Goal: Transaction & Acquisition: Subscribe to service/newsletter

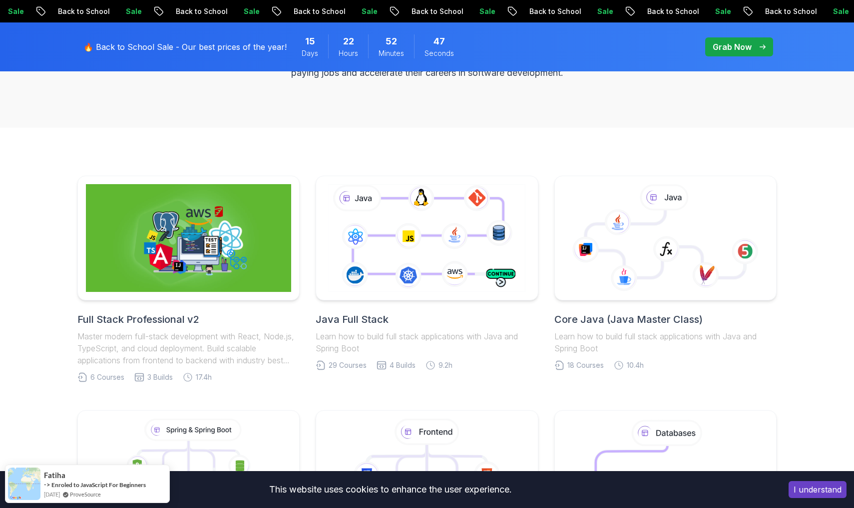
scroll to position [218, 0]
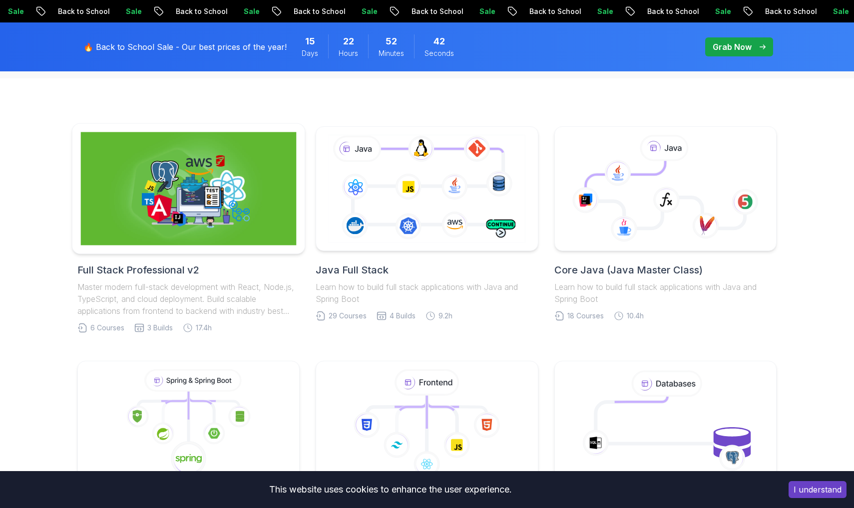
click at [197, 221] on img at bounding box center [189, 188] width 216 height 113
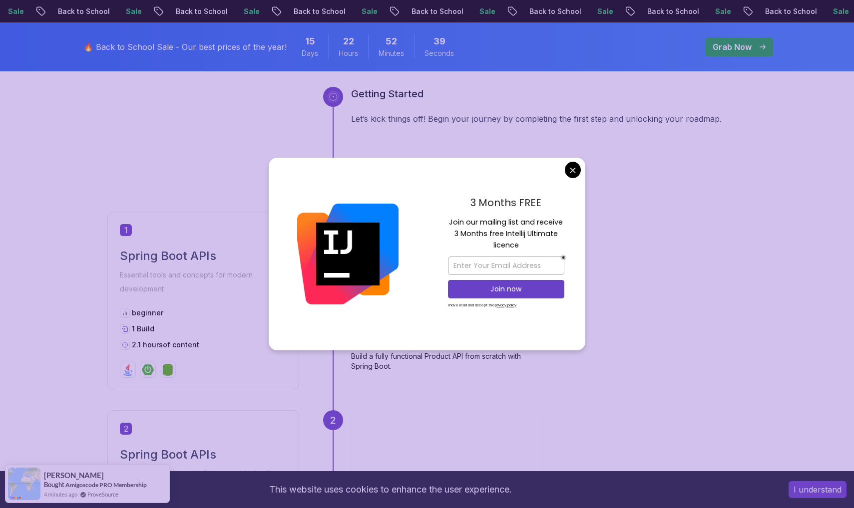
scroll to position [404, 0]
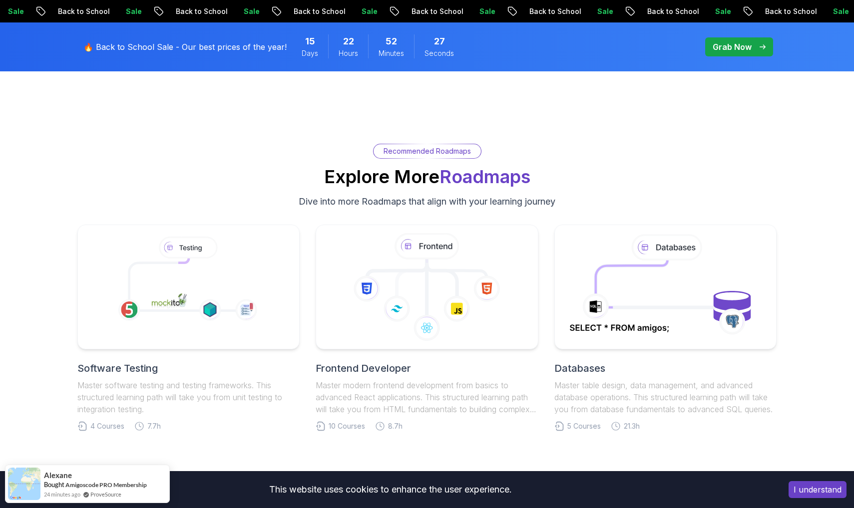
scroll to position [2035, 0]
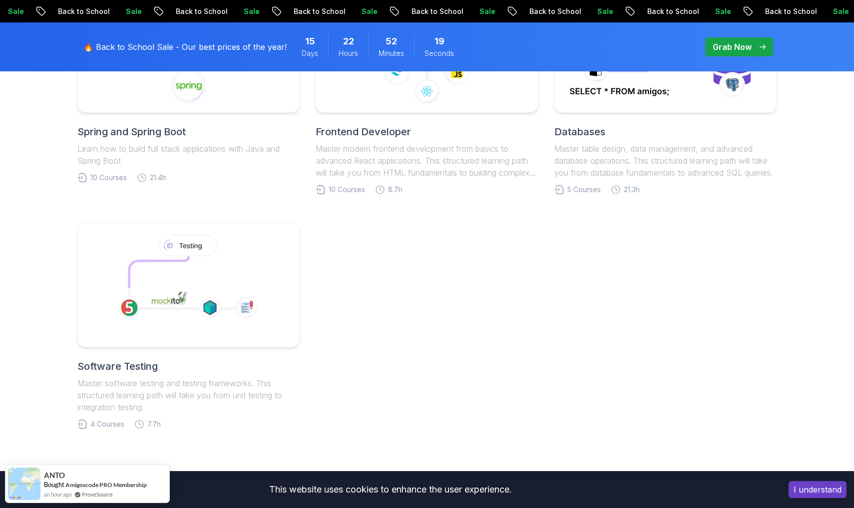
scroll to position [606, 0]
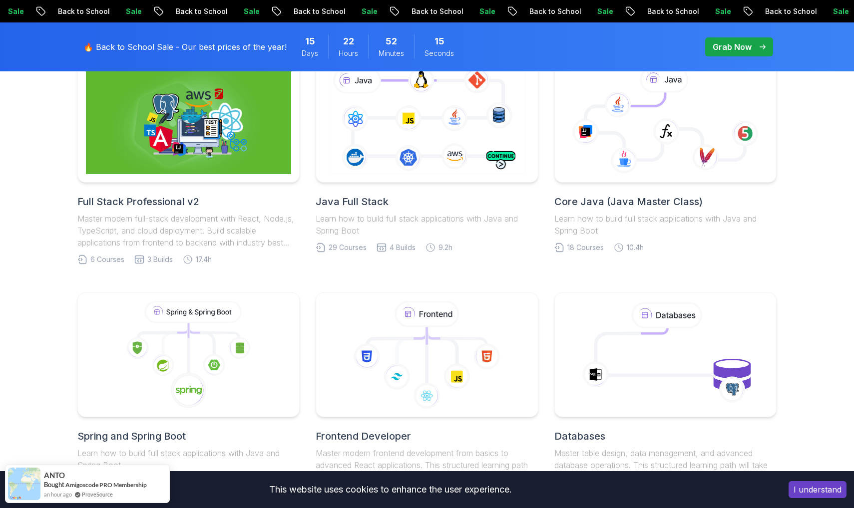
click at [420, 358] on icon at bounding box center [426, 355] width 205 height 108
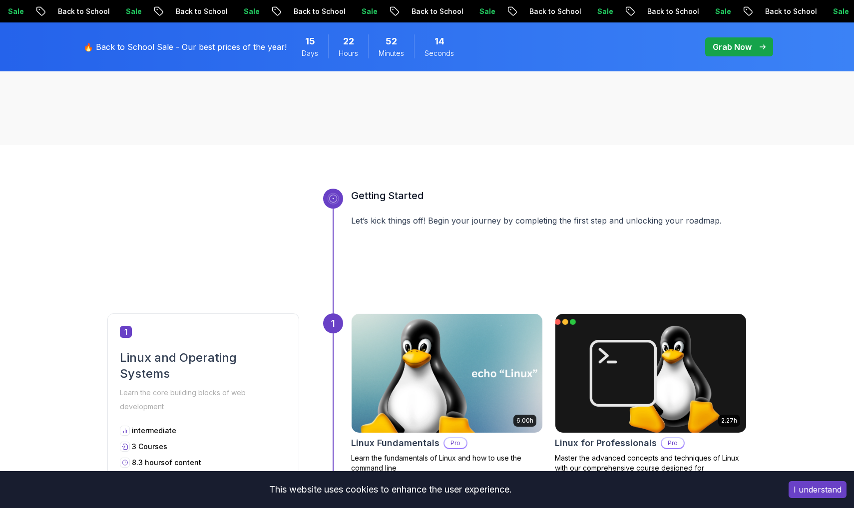
click at [415, 97] on div at bounding box center [427, 34] width 275 height 125
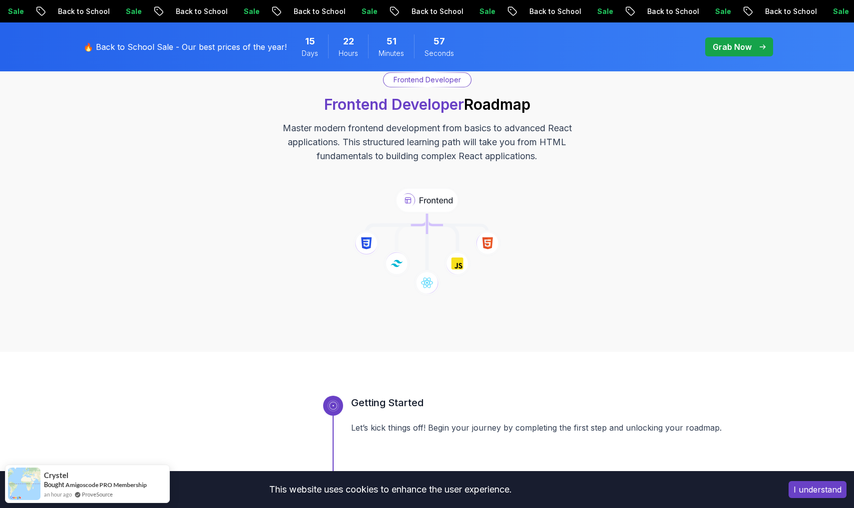
scroll to position [79, 0]
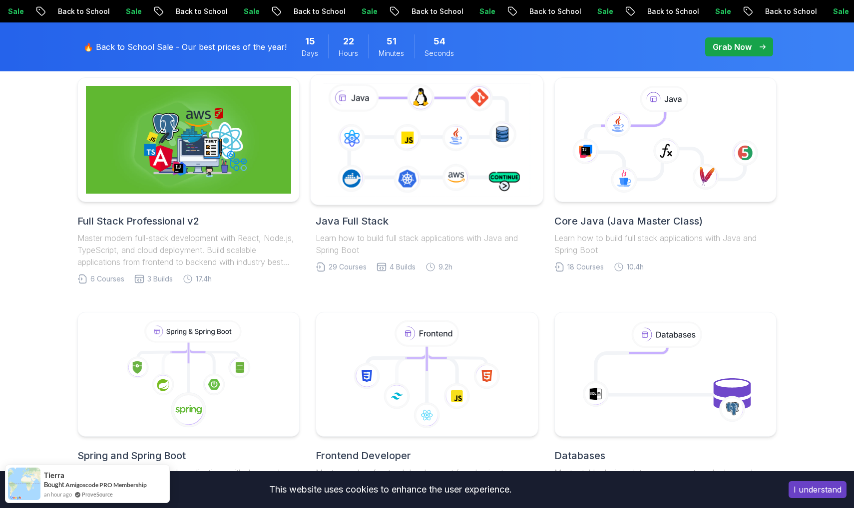
scroll to position [146, 0]
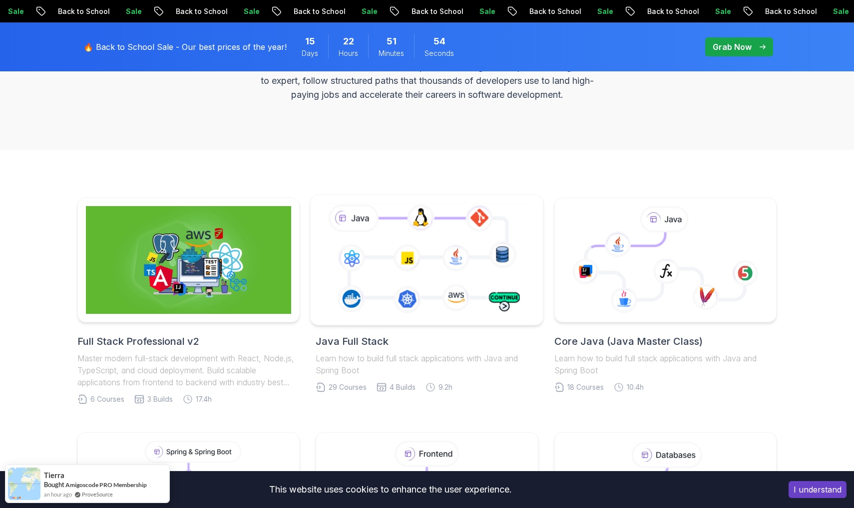
click at [476, 242] on icon at bounding box center [426, 259] width 211 height 117
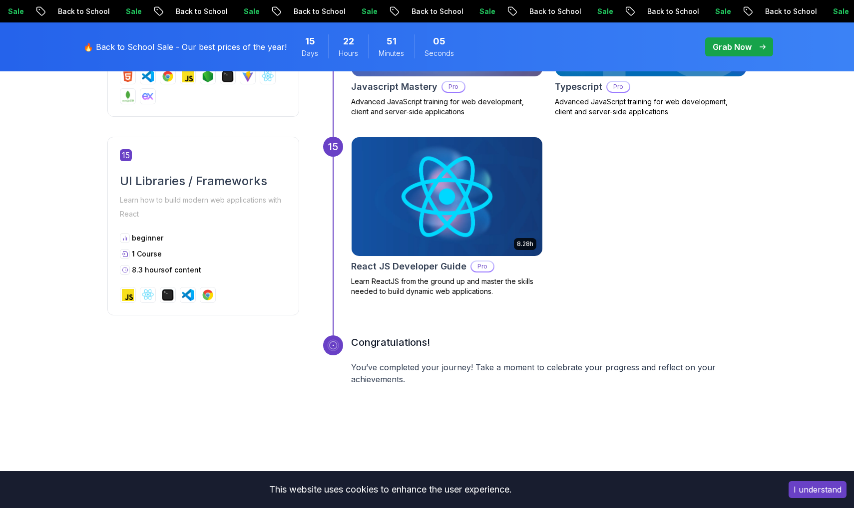
scroll to position [4135, 0]
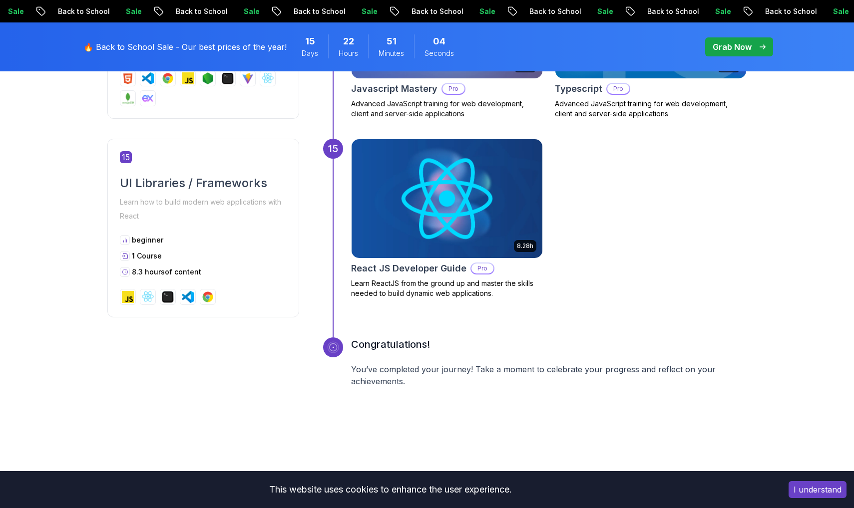
click at [480, 263] on div "Pro" at bounding box center [483, 269] width 24 height 12
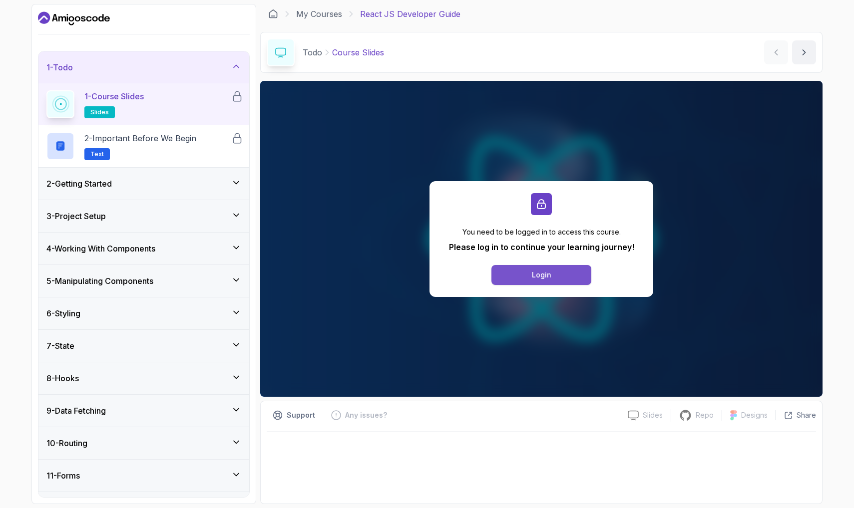
click at [541, 273] on div "Login" at bounding box center [541, 275] width 19 height 10
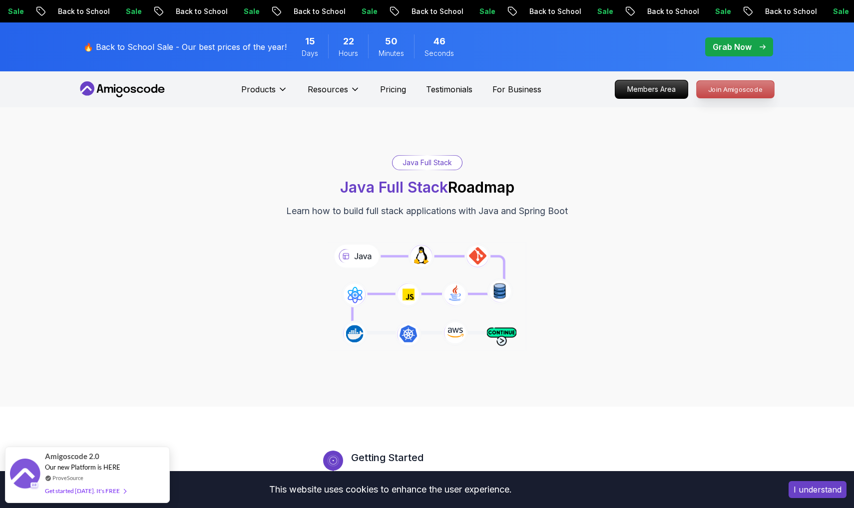
click at [716, 94] on p "Join Amigoscode" at bounding box center [735, 89] width 77 height 17
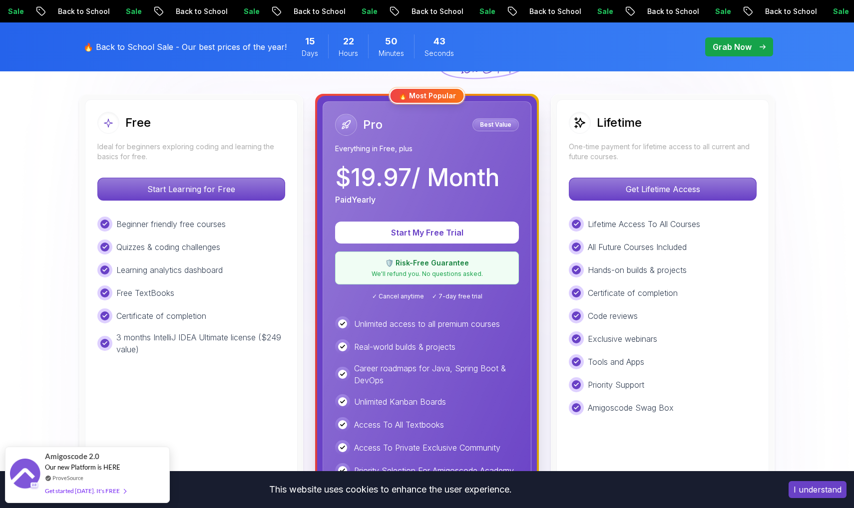
scroll to position [270, 0]
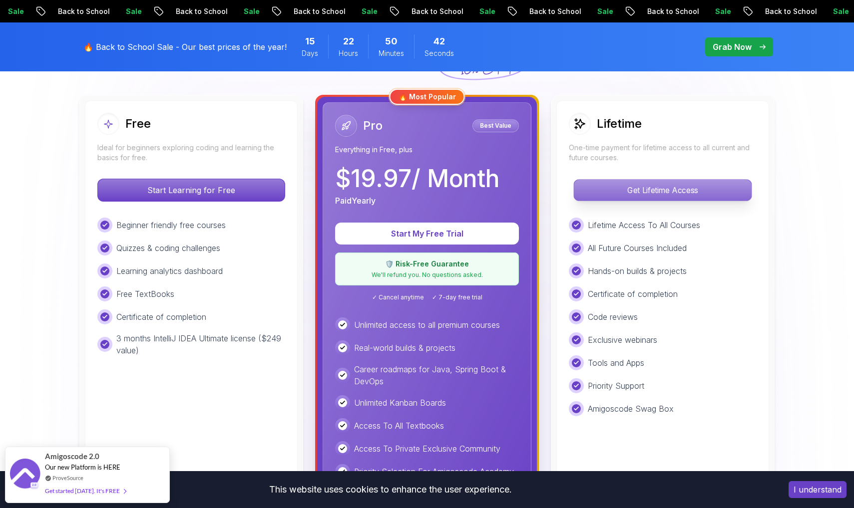
click at [680, 188] on p "Get Lifetime Access" at bounding box center [662, 190] width 177 height 21
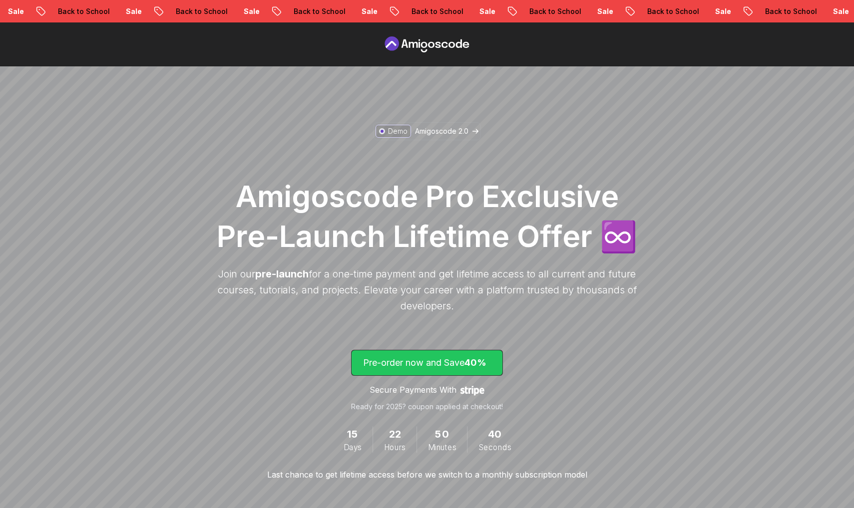
scroll to position [34, 0]
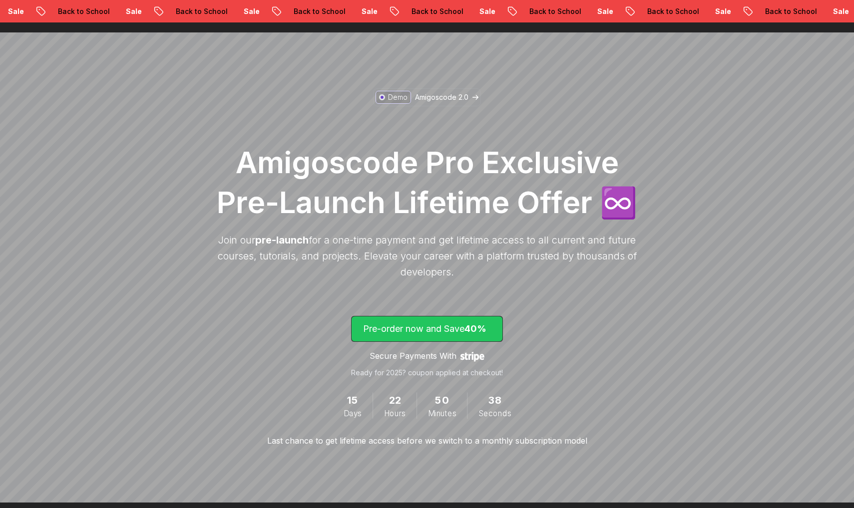
click at [481, 321] on span "lifetime-access" at bounding box center [427, 329] width 151 height 25
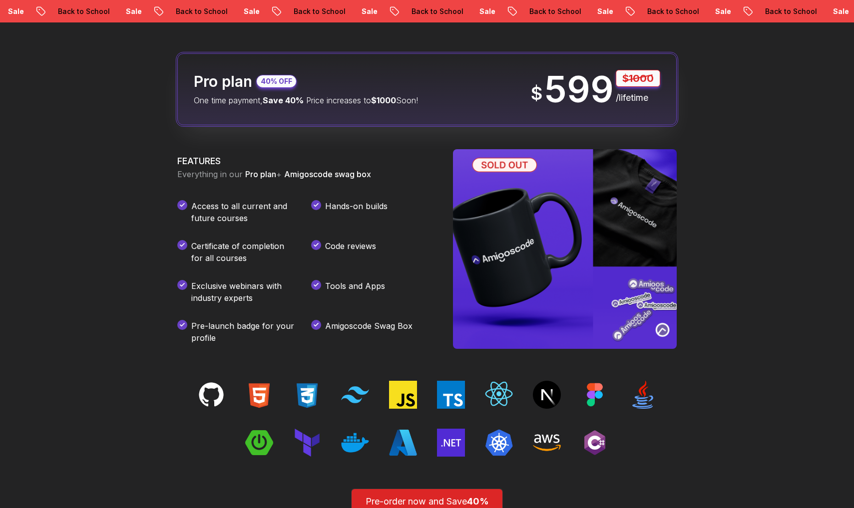
scroll to position [1262, 0]
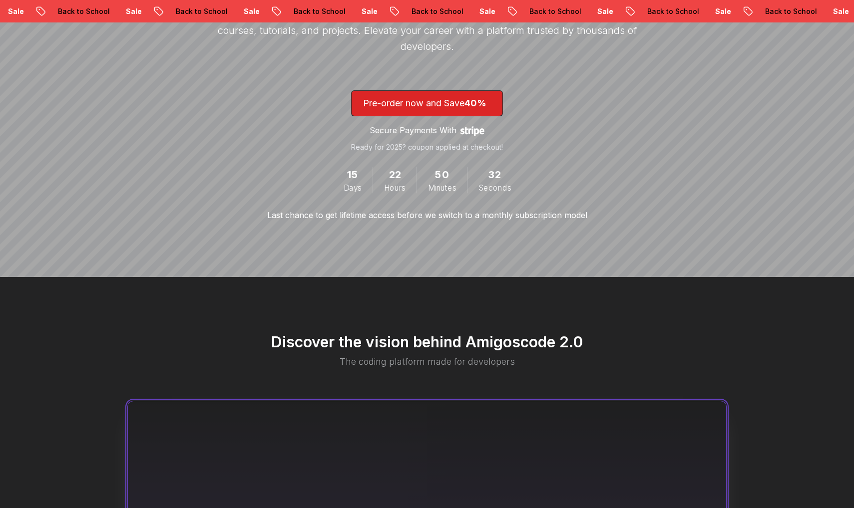
scroll to position [261, 0]
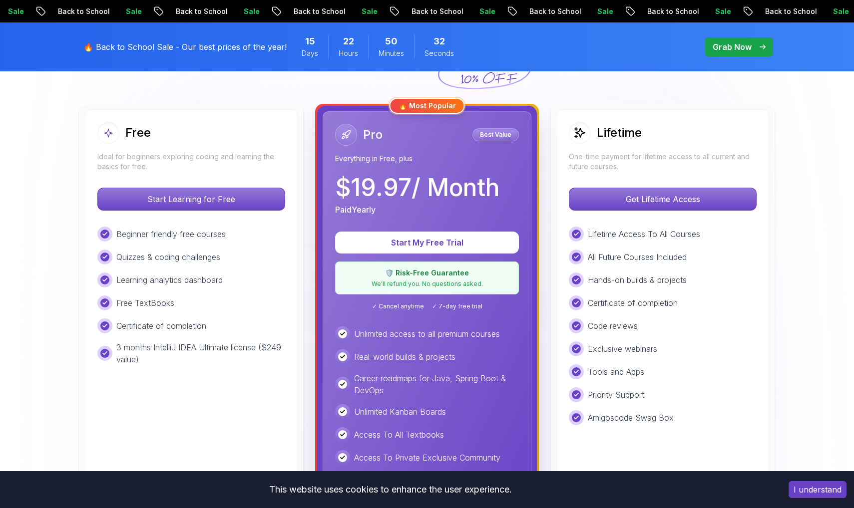
scroll to position [273, 0]
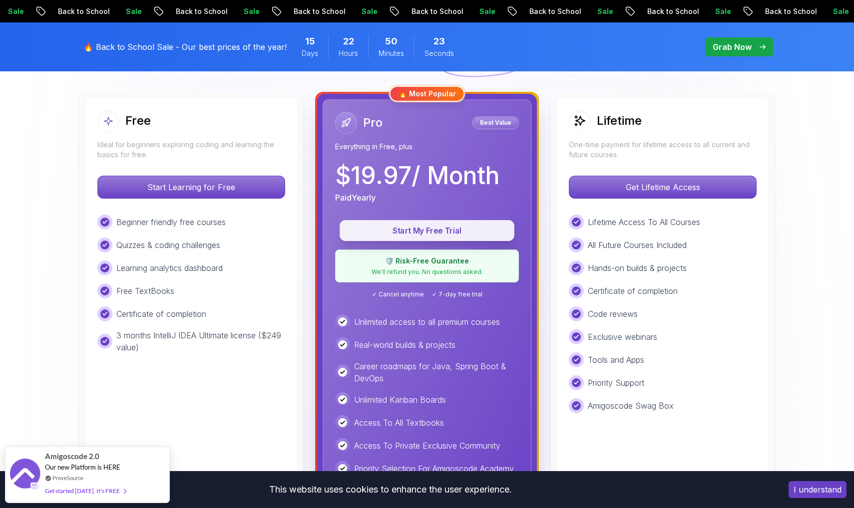
click at [411, 240] on button "Start My Free Trial" at bounding box center [427, 230] width 175 height 21
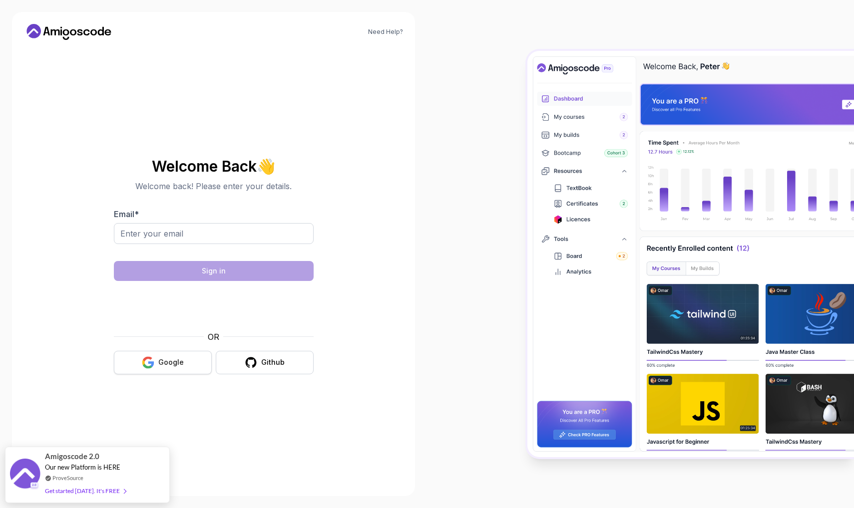
click at [170, 358] on div "Google" at bounding box center [170, 363] width 25 height 10
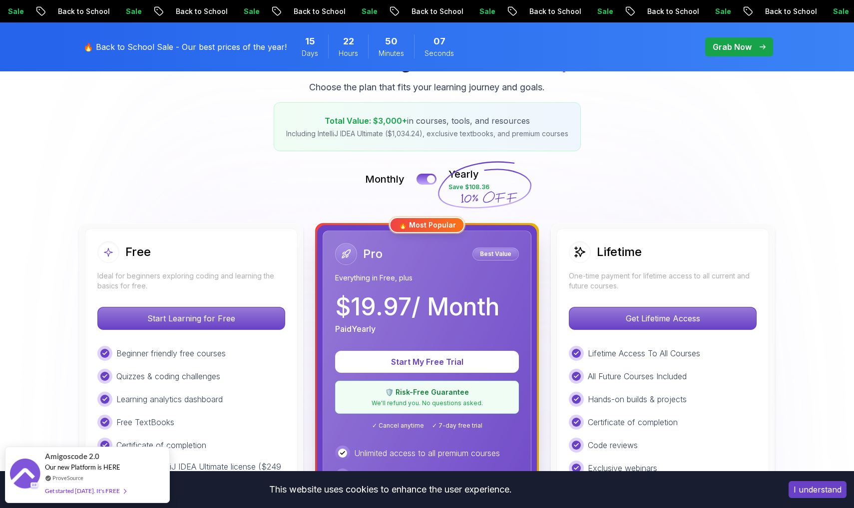
scroll to position [197, 0]
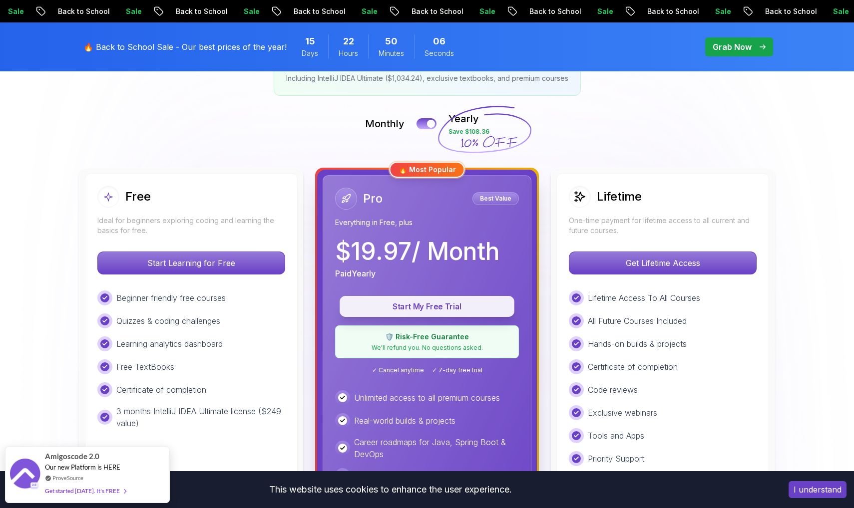
click at [446, 304] on p "Start My Free Trial" at bounding box center [427, 306] width 152 height 11
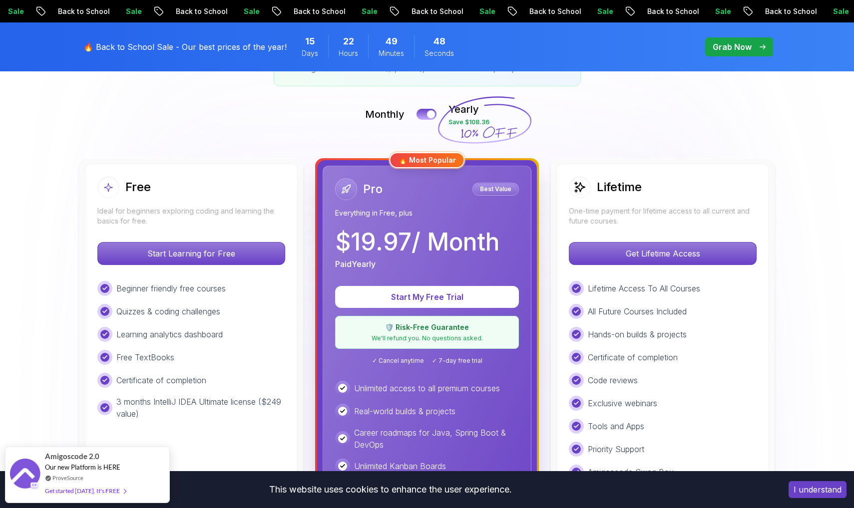
scroll to position [203, 0]
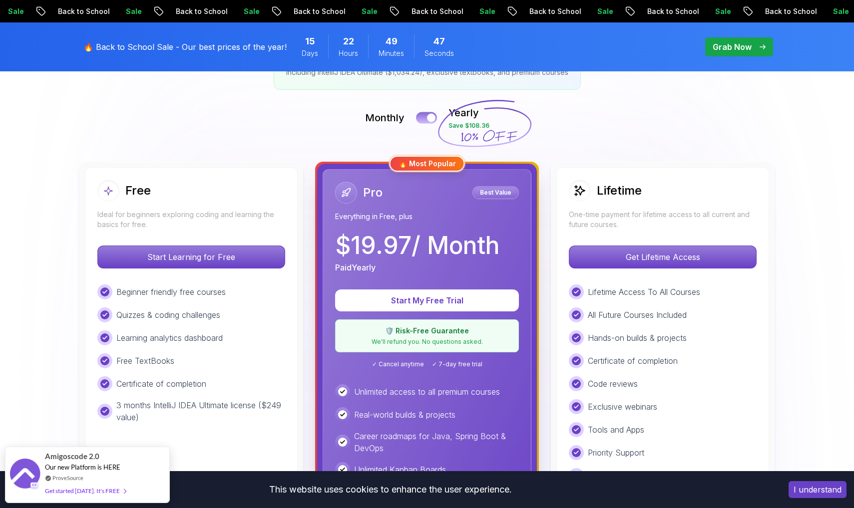
click at [423, 121] on button at bounding box center [426, 117] width 21 height 11
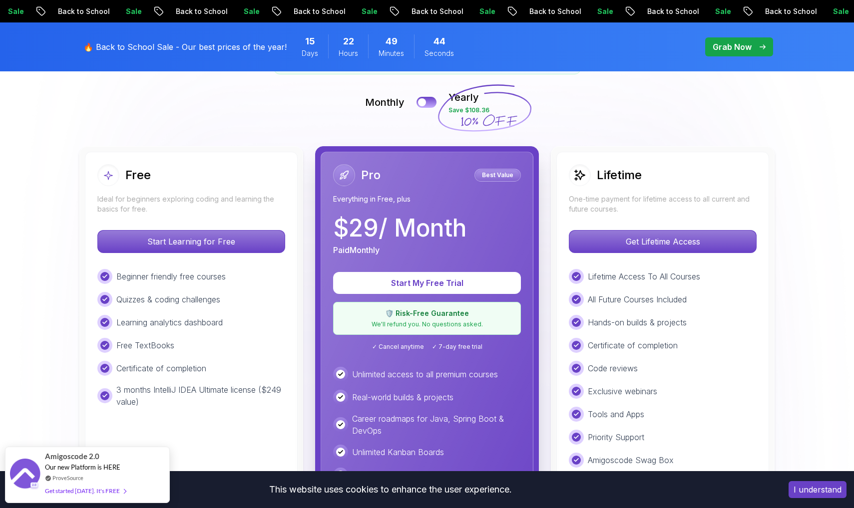
scroll to position [199, 0]
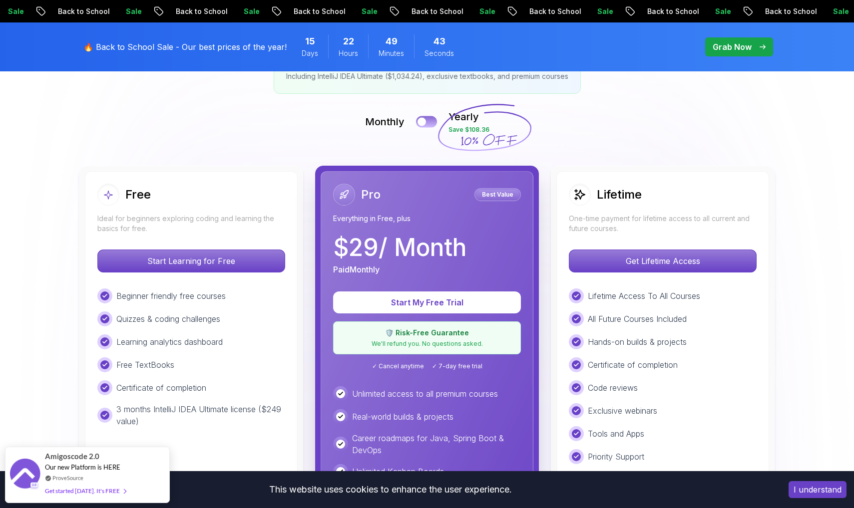
click at [431, 120] on button at bounding box center [426, 121] width 21 height 11
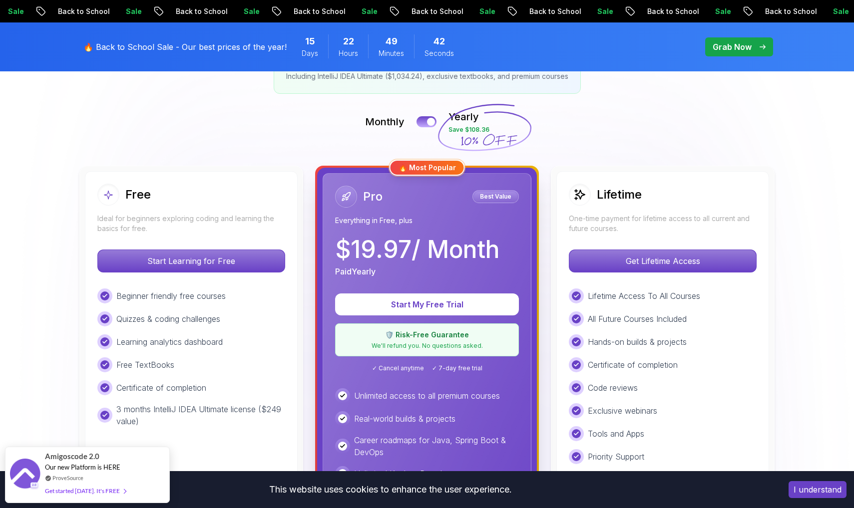
click at [419, 115] on div "Monthly Yearly Save $108.36" at bounding box center [426, 122] width 699 height 24
click at [423, 121] on button at bounding box center [426, 121] width 21 height 11
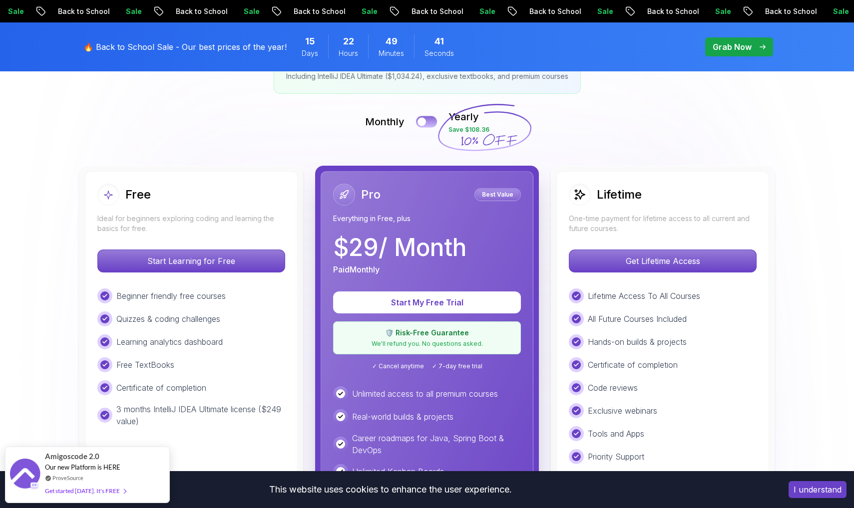
click at [434, 119] on button at bounding box center [426, 121] width 21 height 11
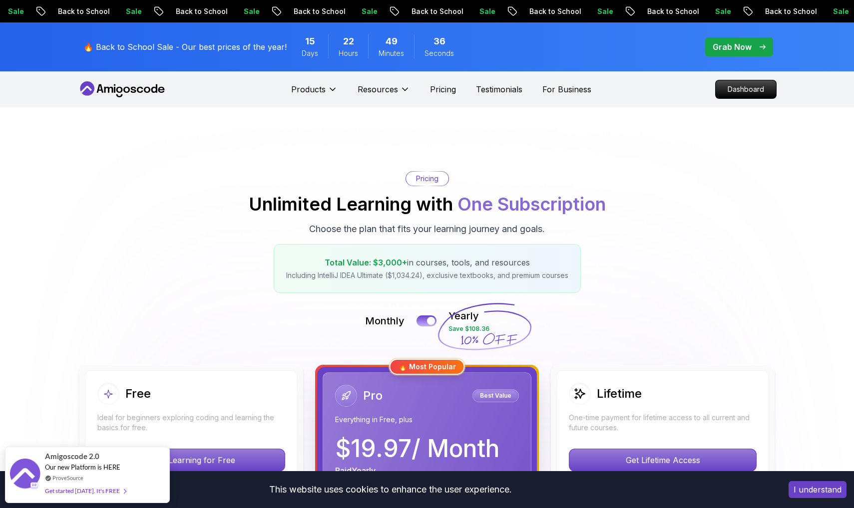
scroll to position [0, 0]
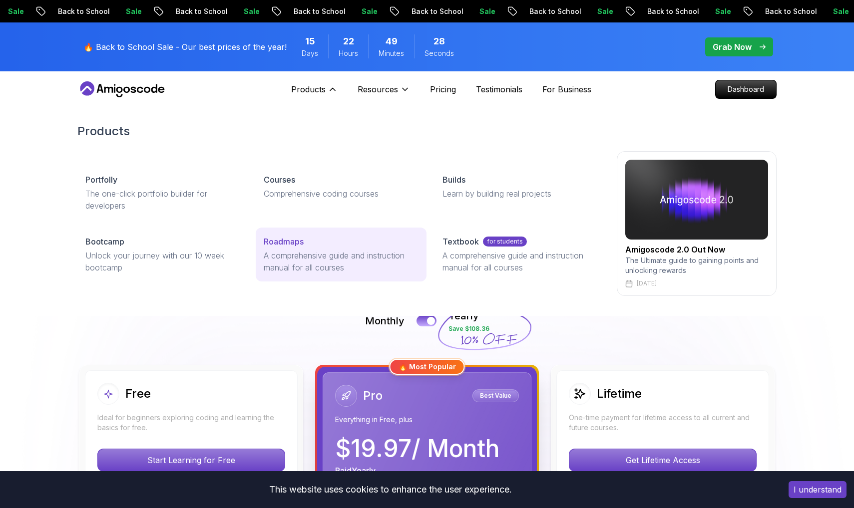
click at [328, 270] on p "A comprehensive guide and instruction manual for all courses" at bounding box center [341, 262] width 154 height 24
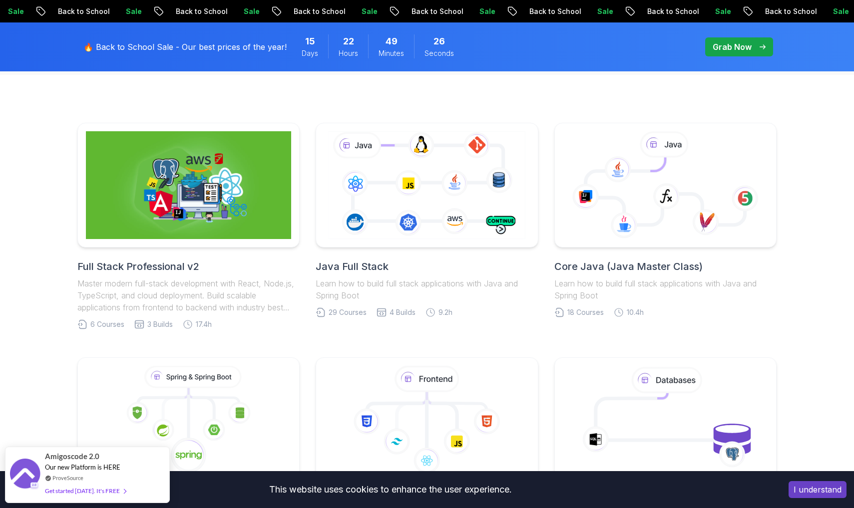
scroll to position [226, 0]
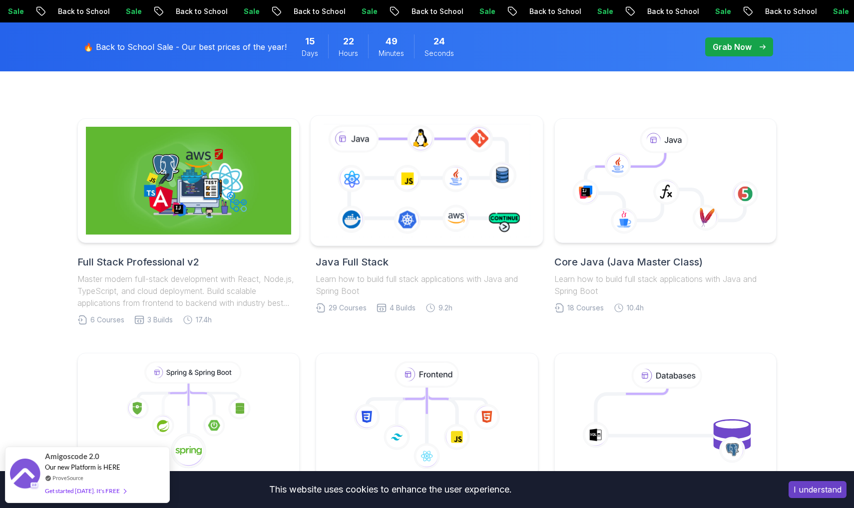
click at [415, 191] on icon at bounding box center [426, 180] width 211 height 117
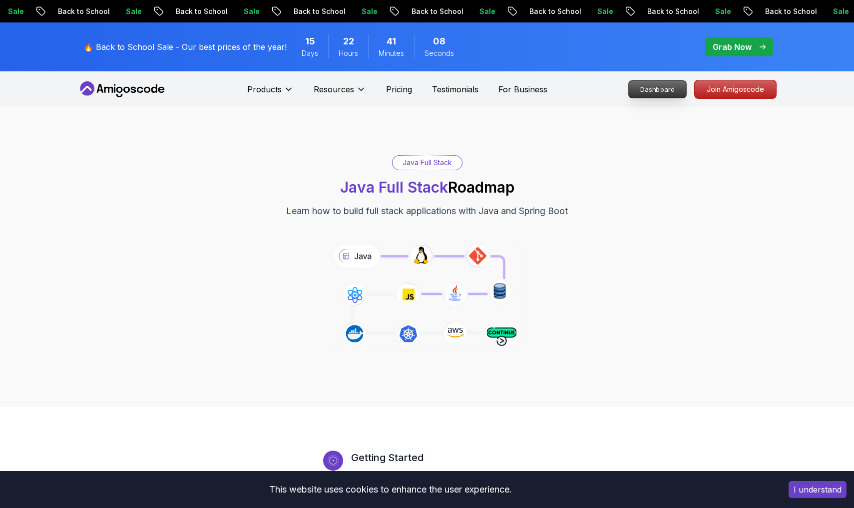
click at [646, 93] on p "Dashboard" at bounding box center [657, 89] width 57 height 17
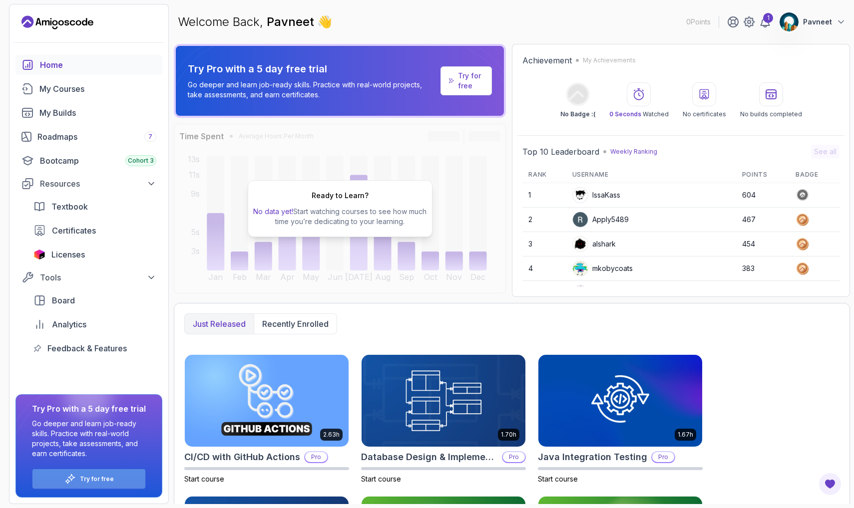
click at [84, 478] on p "Try for free" at bounding box center [97, 480] width 34 height 8
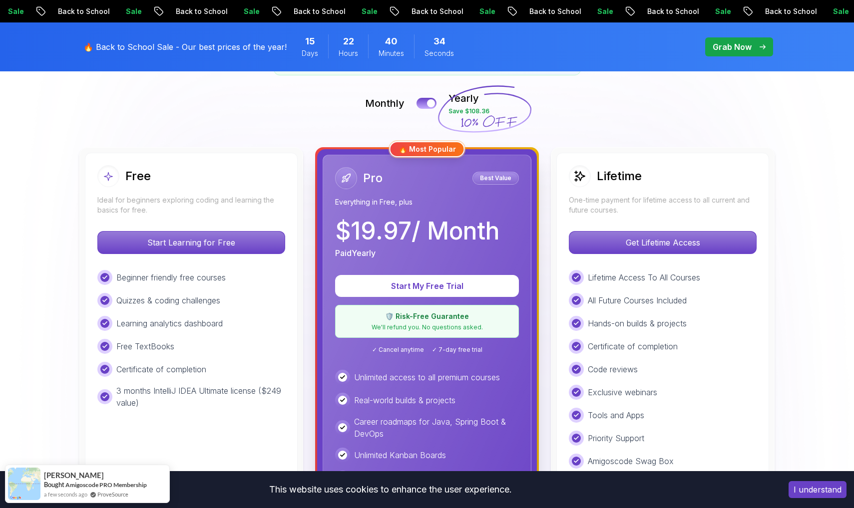
scroll to position [224, 0]
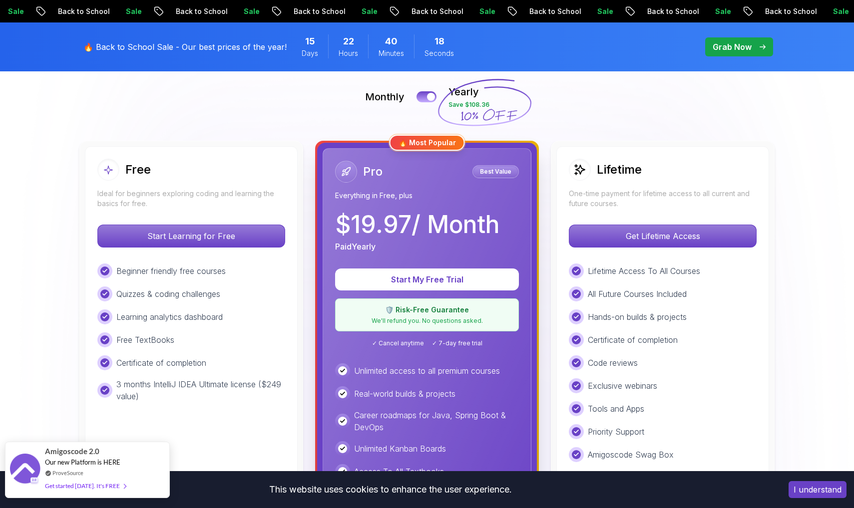
click at [57, 492] on div "Amigoscode 2.0 Our new Platform is HERE ProveSource Get started today. It's FREE" at bounding box center [87, 470] width 84 height 55
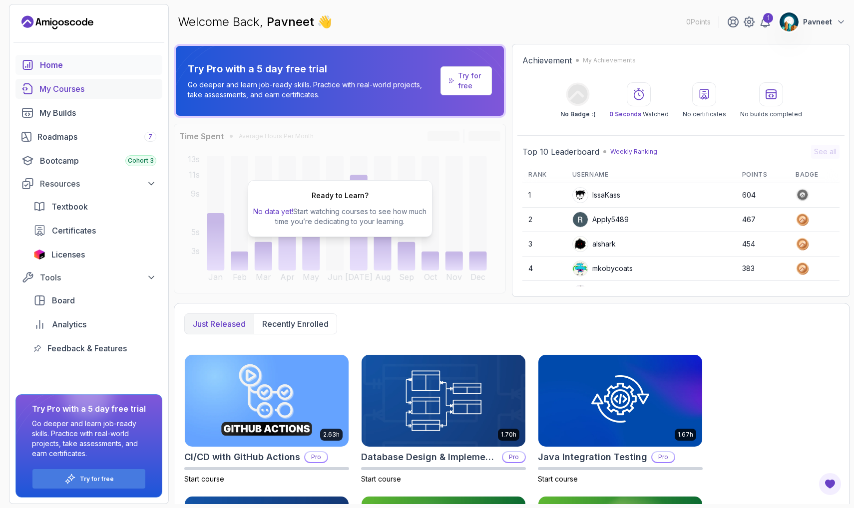
click at [80, 90] on div "My Courses" at bounding box center [97, 89] width 117 height 12
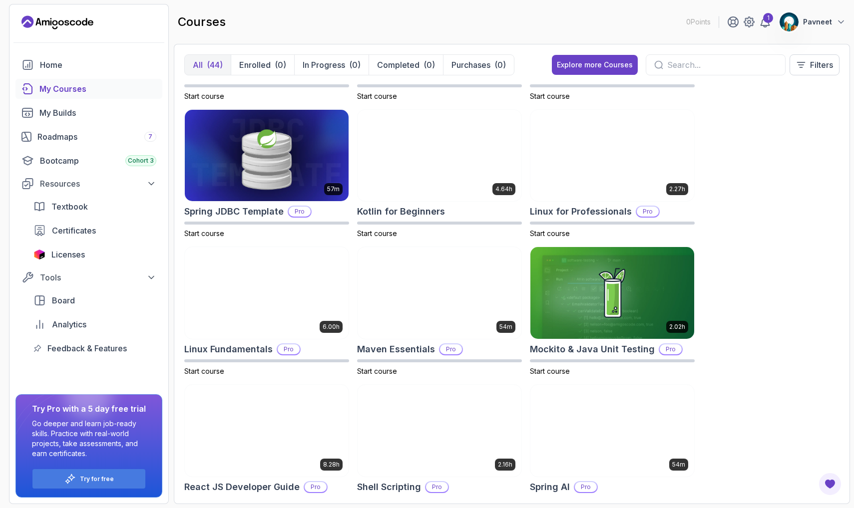
scroll to position [1199, 0]
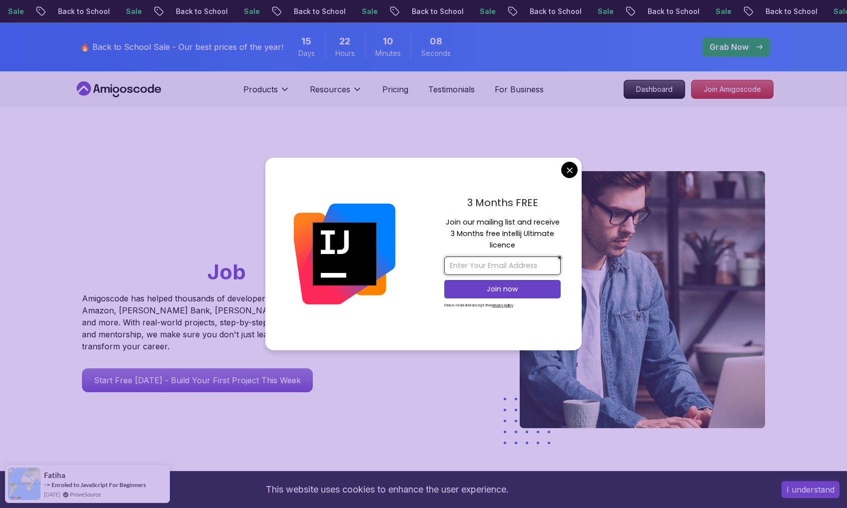
click at [509, 271] on input "email" at bounding box center [502, 266] width 116 height 18
type input "p"
type input "pavneetsinghparas0@gmail.com"
click at [502, 284] on p "Join now" at bounding box center [502, 289] width 94 height 10
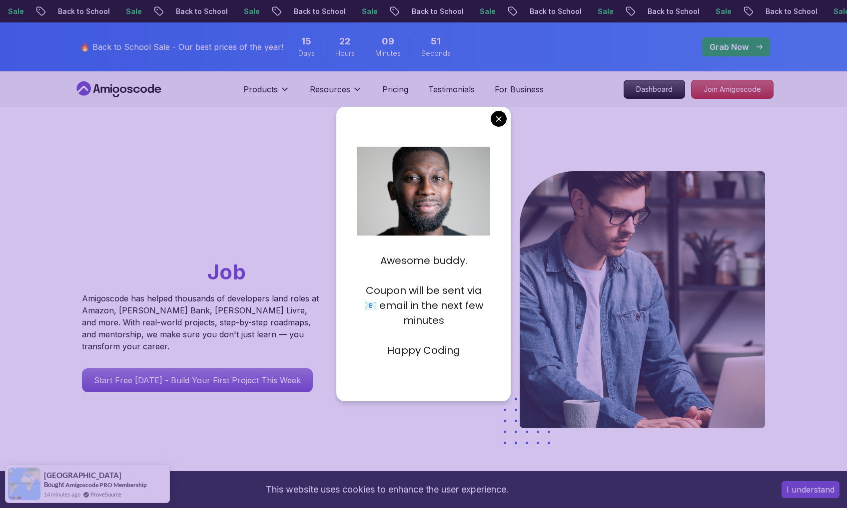
click at [398, 294] on p "Coupon will be sent via 📧 email in the next few minutes" at bounding box center [423, 305] width 133 height 45
drag, startPoint x: 403, startPoint y: 293, endPoint x: 468, endPoint y: 294, distance: 65.4
click at [465, 293] on p "Coupon will be sent via 📧 email in the next few minutes" at bounding box center [423, 305] width 133 height 45
drag, startPoint x: 435, startPoint y: 309, endPoint x: 488, endPoint y: 309, distance: 53.0
click at [488, 309] on p "Coupon will be sent via 📧 email in the next few minutes" at bounding box center [423, 305] width 133 height 45
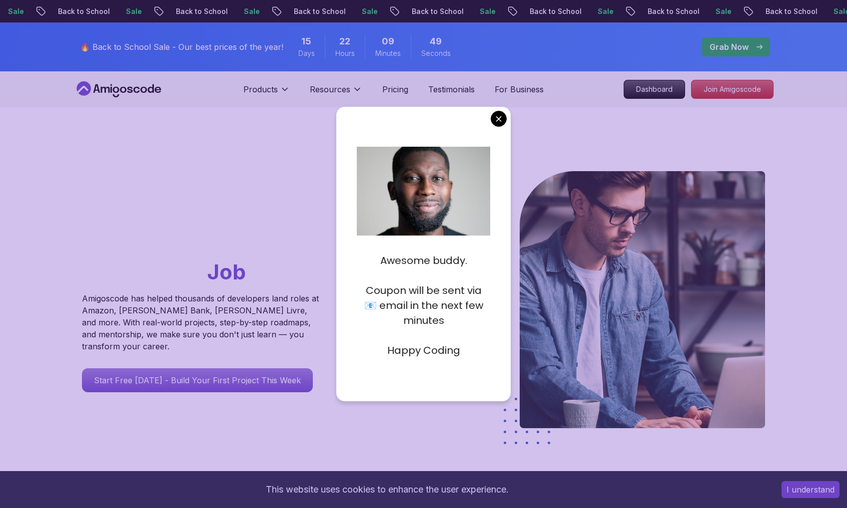
drag, startPoint x: 420, startPoint y: 319, endPoint x: 431, endPoint y: 321, distance: 11.7
click at [431, 321] on p "Coupon will be sent via 📧 email in the next few minutes" at bounding box center [423, 305] width 133 height 45
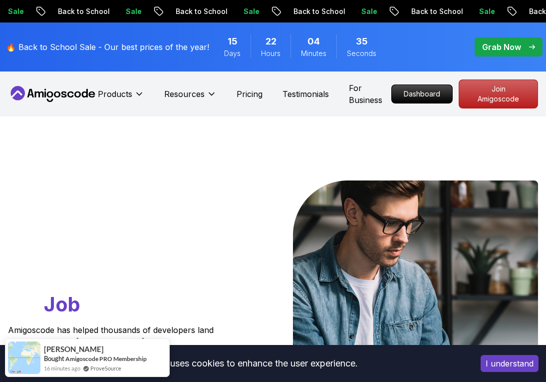
click at [206, 243] on h1 "Go From Learning to Hired: Master Java, Spring Boot & Cloud Skills That Get You…" at bounding box center [114, 248] width 212 height 137
click at [253, 203] on div at bounding box center [250, 313] width 45 height 267
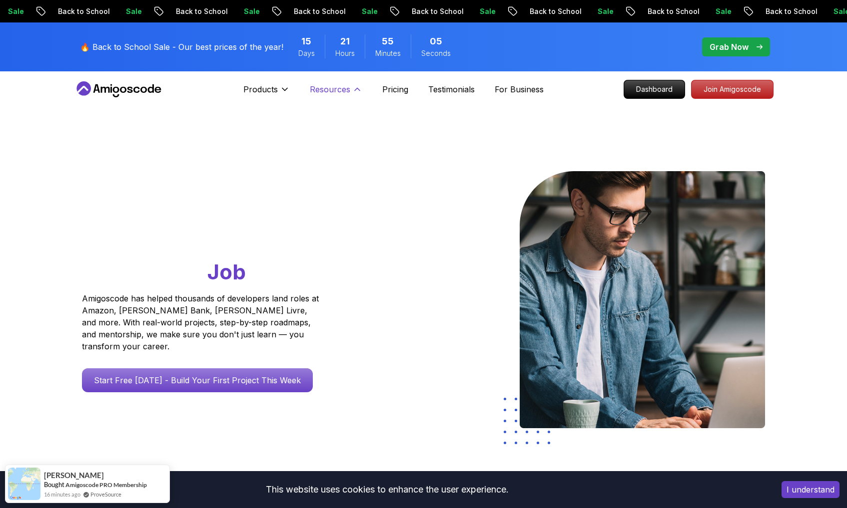
click at [337, 92] on p "Resources" at bounding box center [330, 89] width 40 height 12
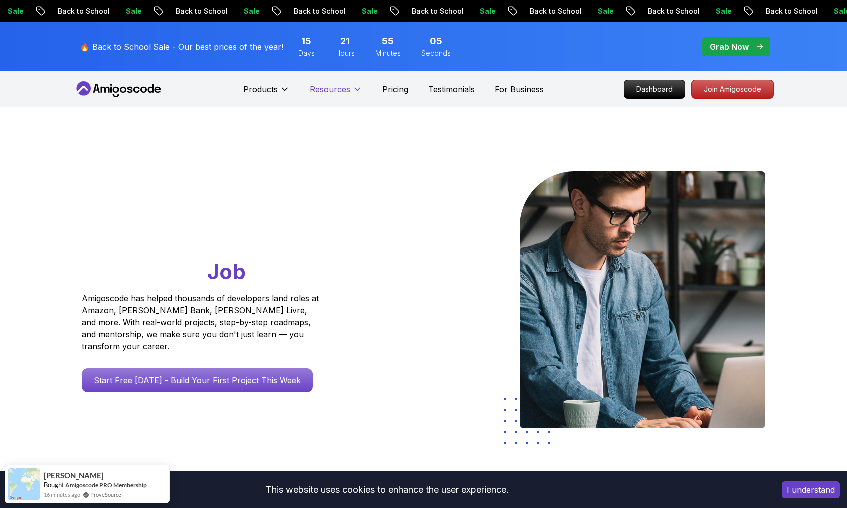
click at [337, 92] on p "Resources" at bounding box center [330, 89] width 40 height 12
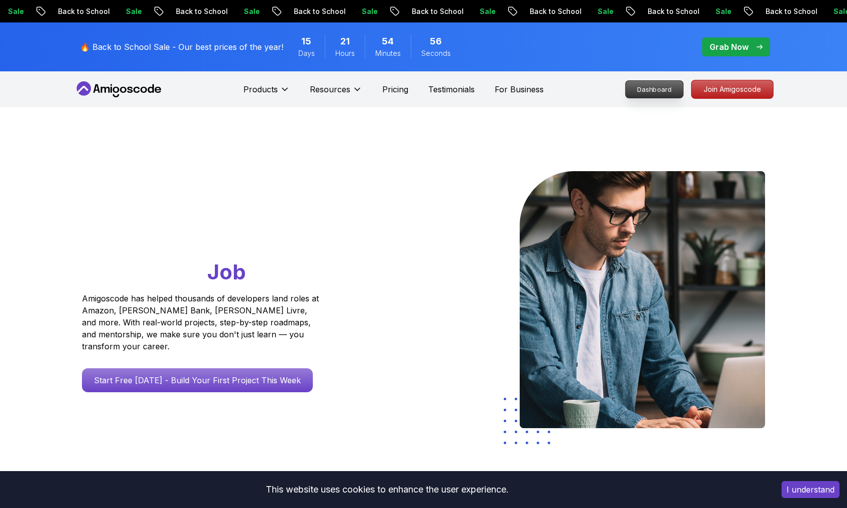
click at [683, 84] on p "Dashboard" at bounding box center [653, 89] width 57 height 17
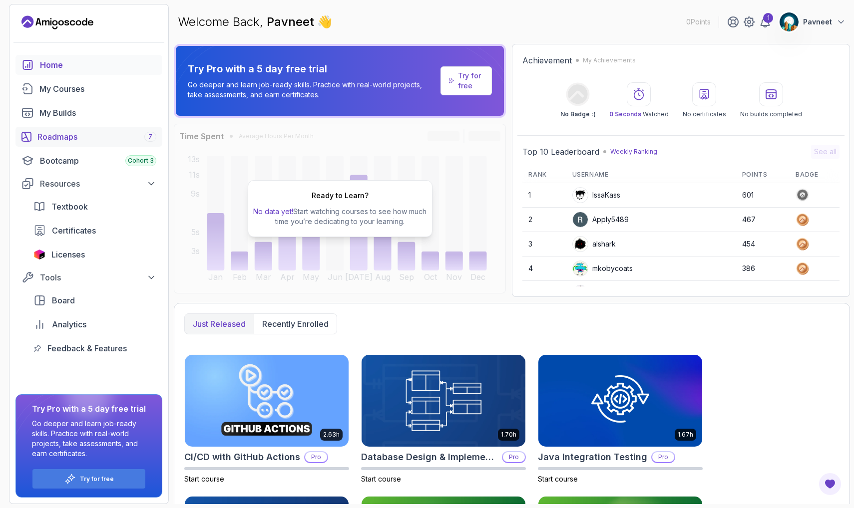
click at [96, 137] on div "Roadmaps 7" at bounding box center [96, 137] width 119 height 12
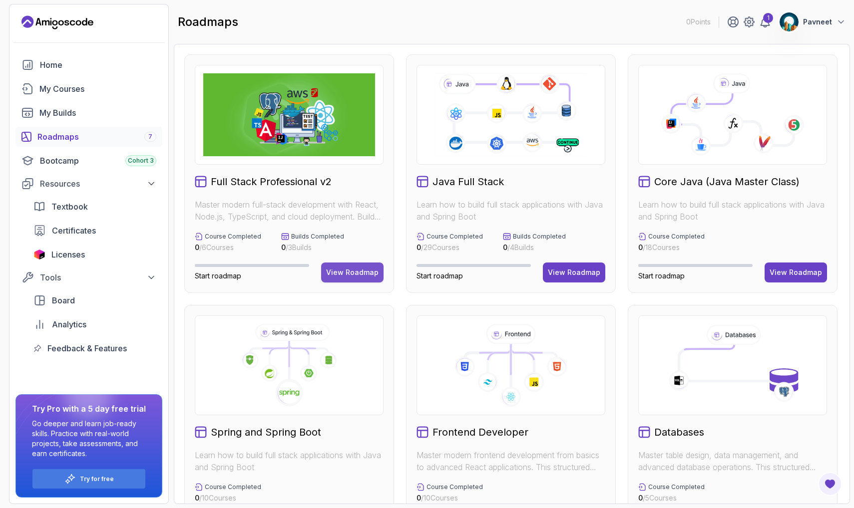
drag, startPoint x: 363, startPoint y: 267, endPoint x: 367, endPoint y: 263, distance: 5.3
click at [364, 267] on button "View Roadmap" at bounding box center [352, 273] width 62 height 20
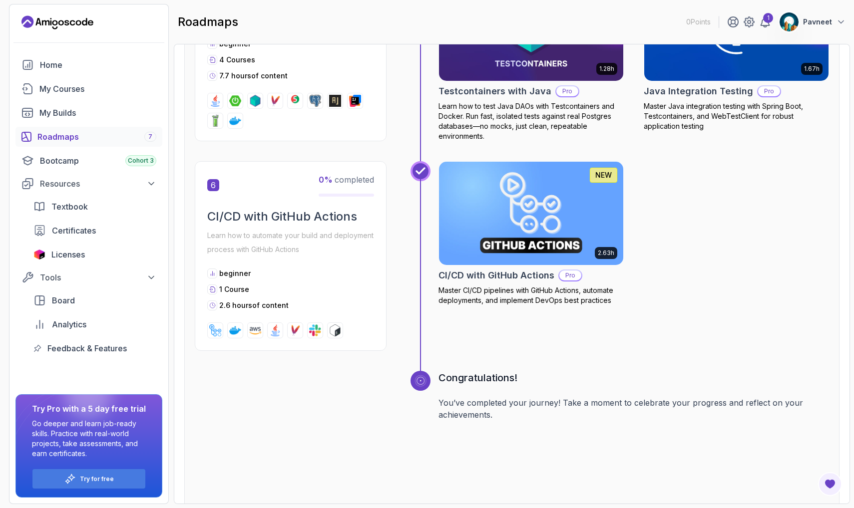
scroll to position [1611, 0]
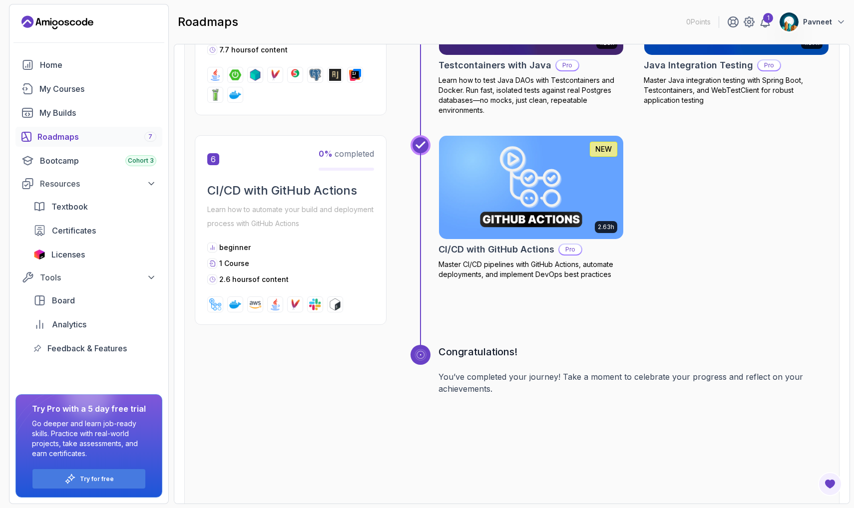
click at [73, 136] on div "Roadmaps 7" at bounding box center [96, 137] width 119 height 12
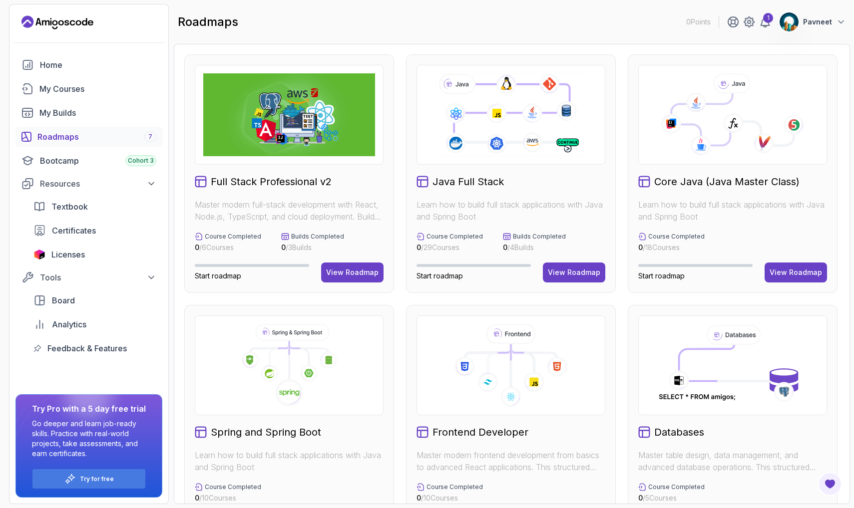
click at [748, 199] on p "Learn how to build full stack applications with Java and Spring Boot" at bounding box center [732, 211] width 189 height 24
click at [734, 176] on h2 "Core Java (Java Master Class)" at bounding box center [726, 182] width 145 height 14
click at [728, 141] on icon at bounding box center [732, 119] width 122 height 52
click at [792, 266] on button "View Roadmap" at bounding box center [796, 273] width 62 height 20
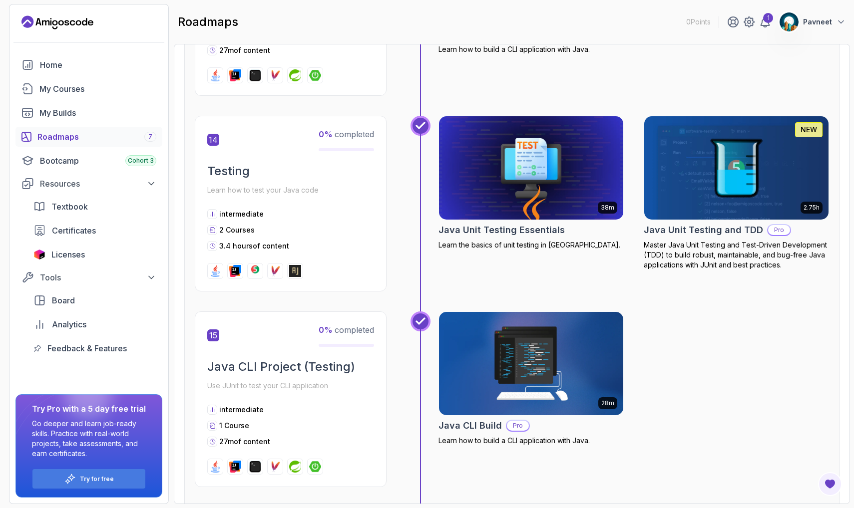
scroll to position [3057, 0]
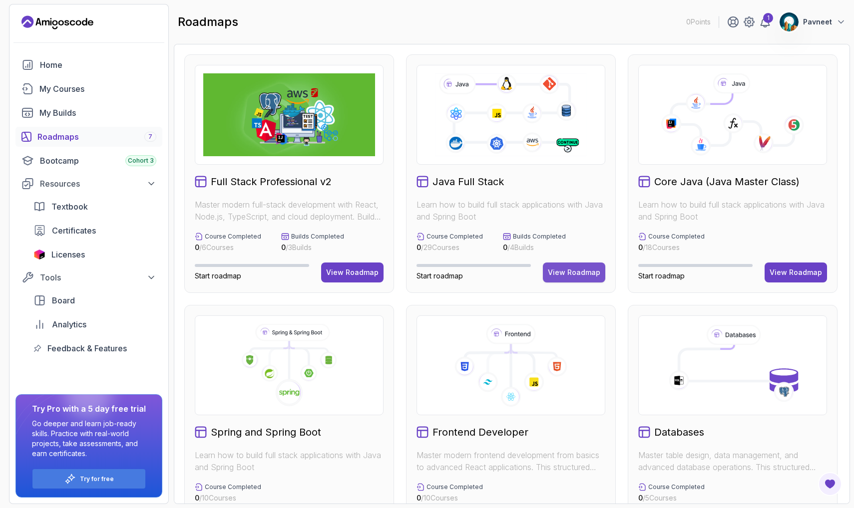
click at [571, 267] on button "View Roadmap" at bounding box center [574, 273] width 62 height 20
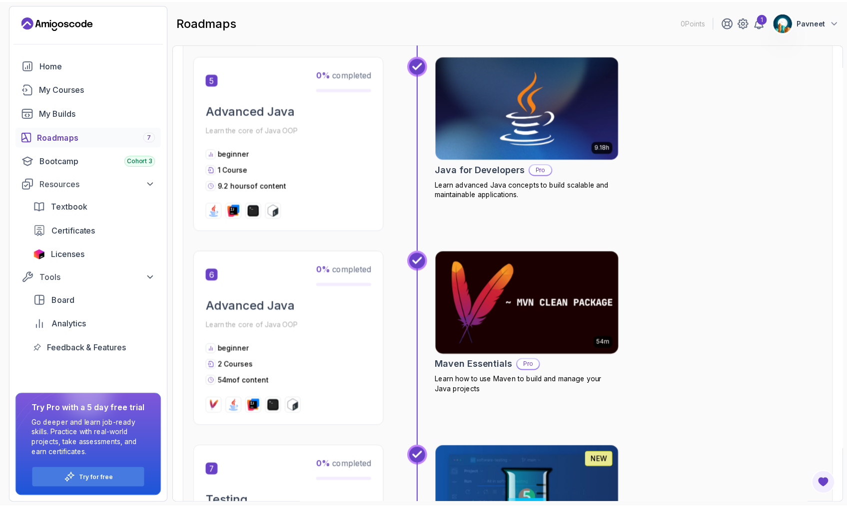
scroll to position [1128, 0]
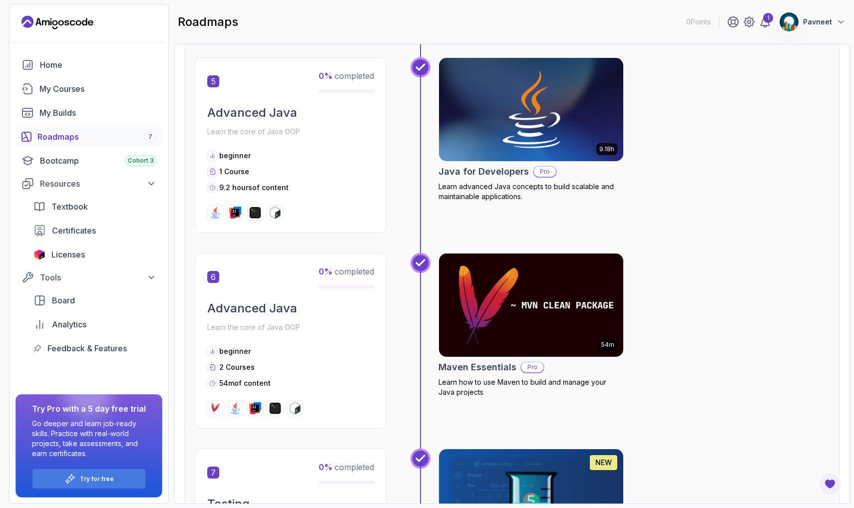
click at [478, 143] on img at bounding box center [531, 109] width 193 height 108
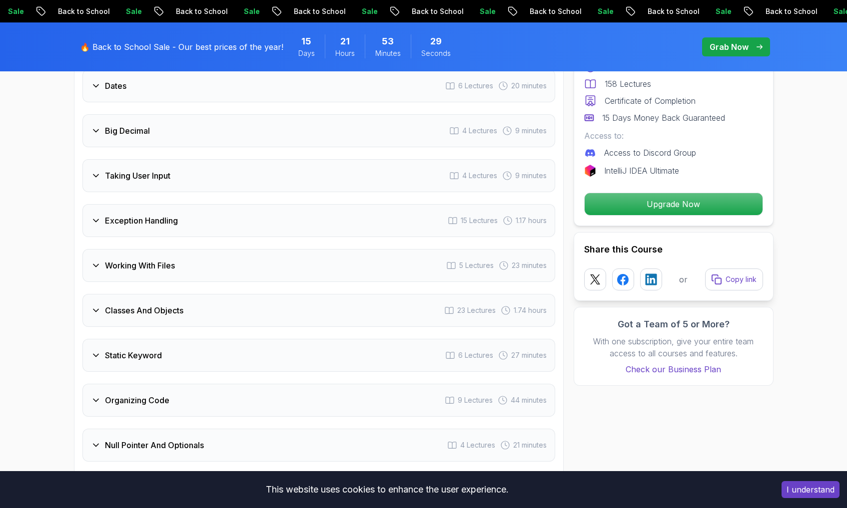
scroll to position [1714, 0]
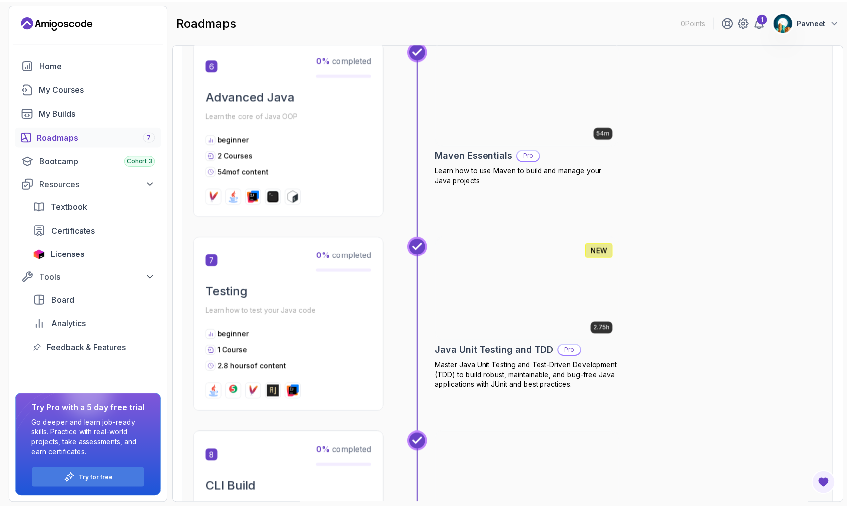
scroll to position [1242, 0]
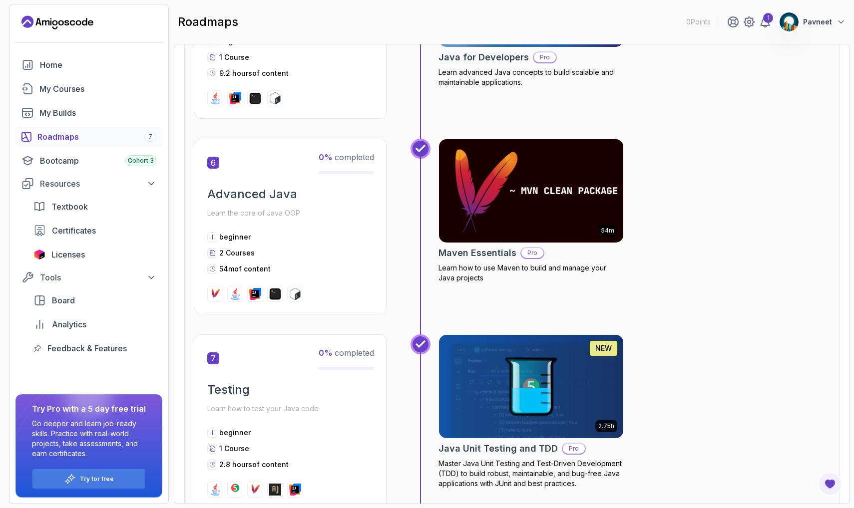
click at [549, 203] on img at bounding box center [531, 191] width 193 height 108
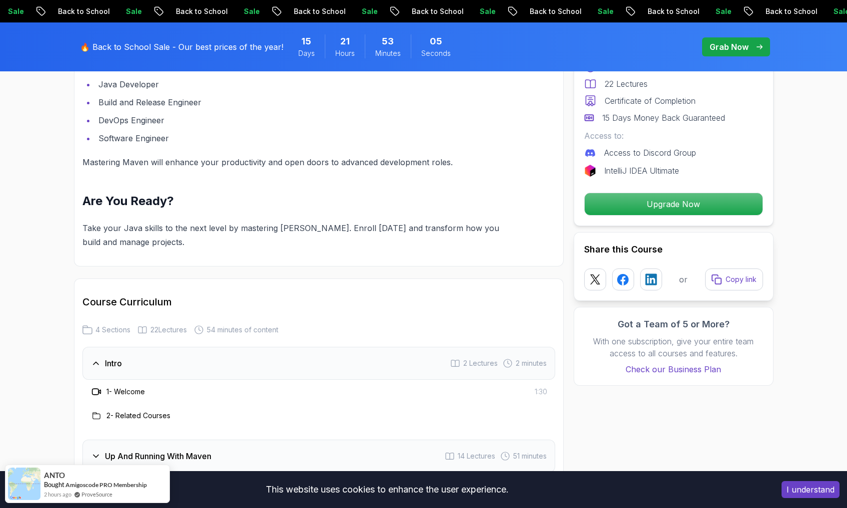
scroll to position [1191, 0]
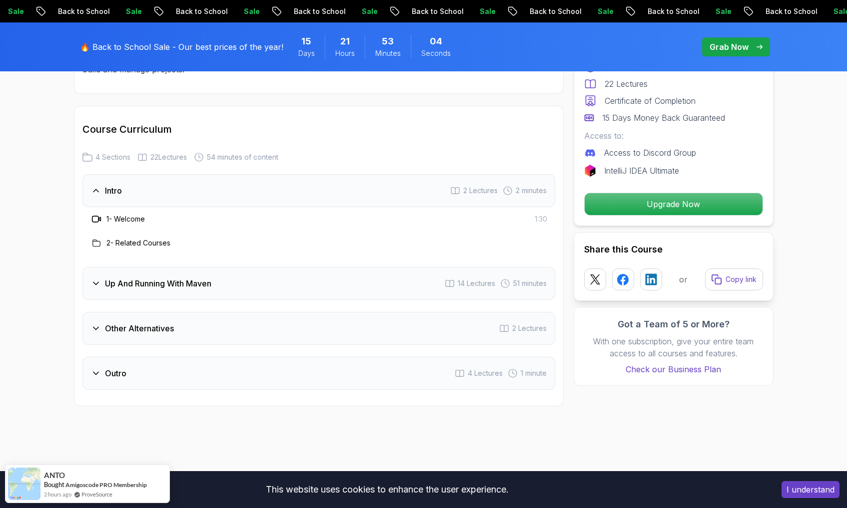
click at [218, 283] on div "Up And Running With Maven 14 Lectures 51 minutes" at bounding box center [318, 283] width 473 height 33
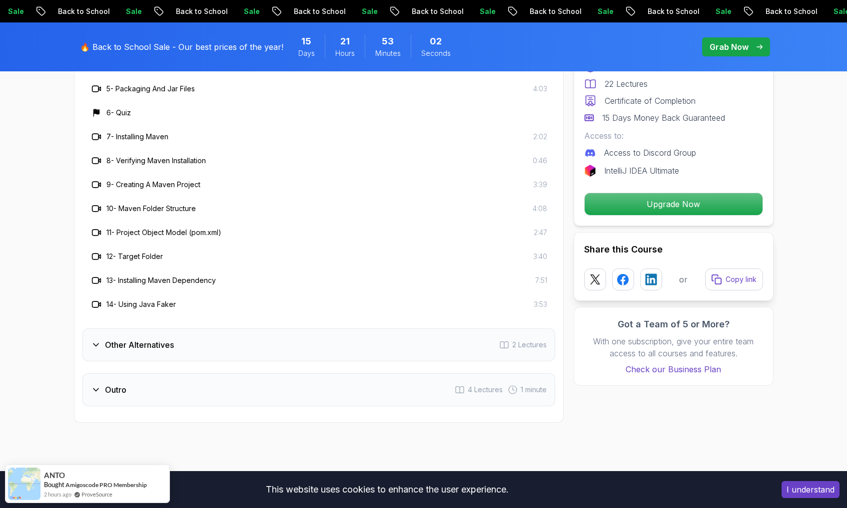
scroll to position [1464, 0]
click at [306, 341] on div "Other Alternatives 2 Lectures" at bounding box center [318, 343] width 473 height 33
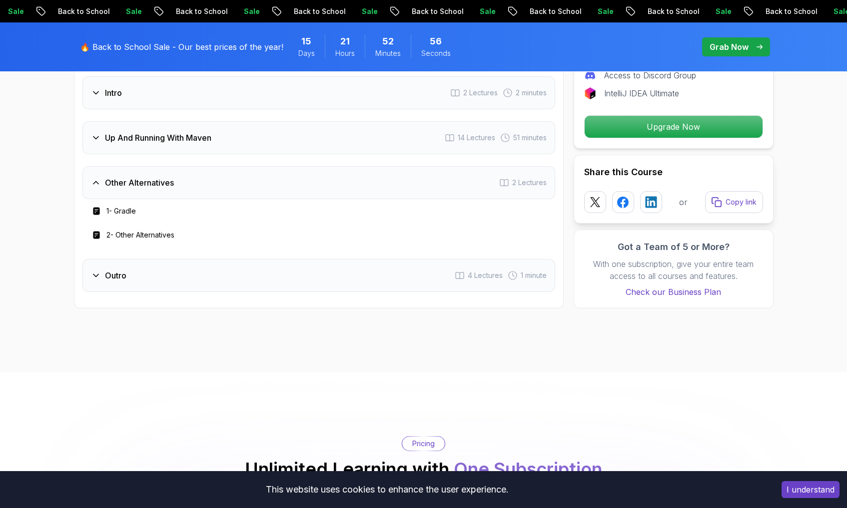
scroll to position [1206, 0]
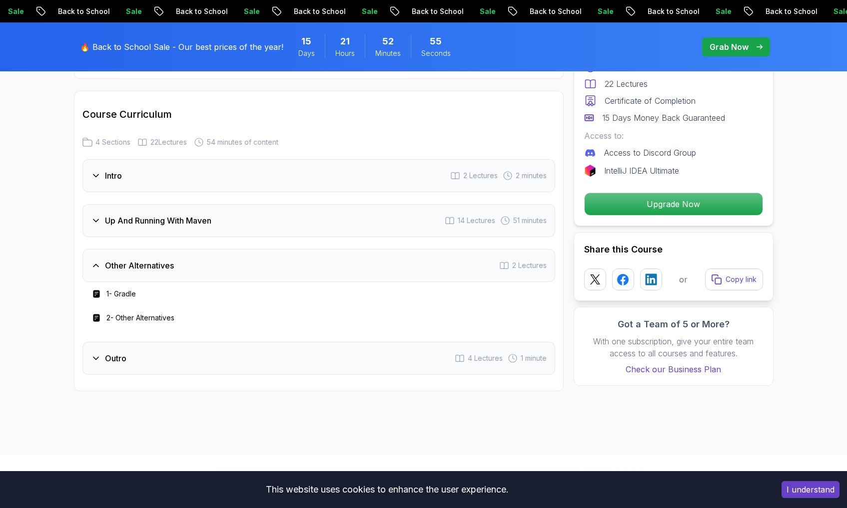
click at [274, 350] on div "Outro 4 Lectures 1 minute" at bounding box center [318, 358] width 473 height 33
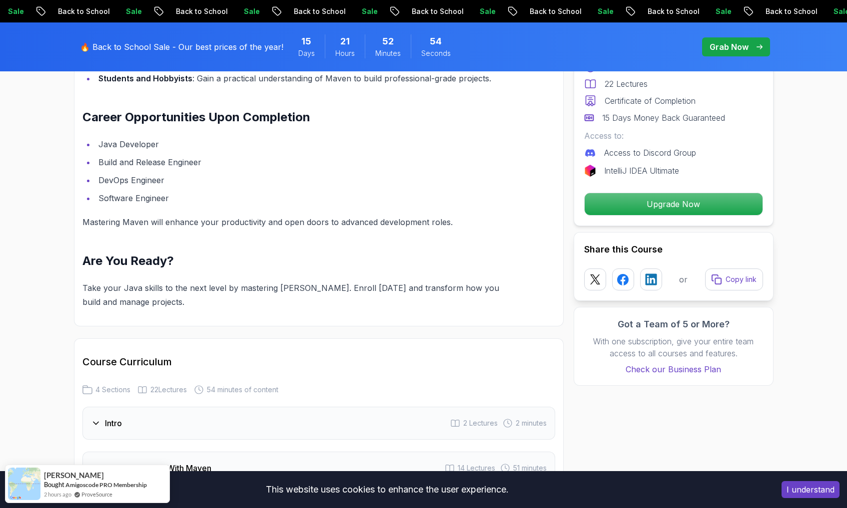
scroll to position [940, 0]
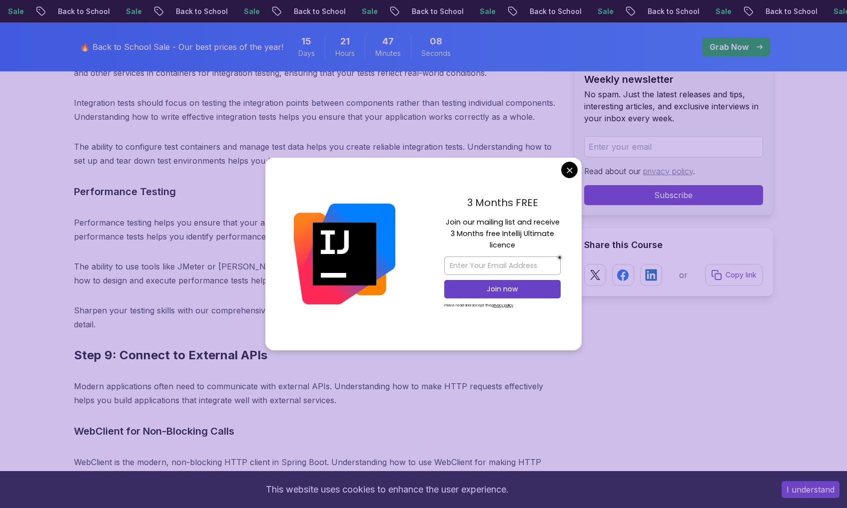
scroll to position [9681, 0]
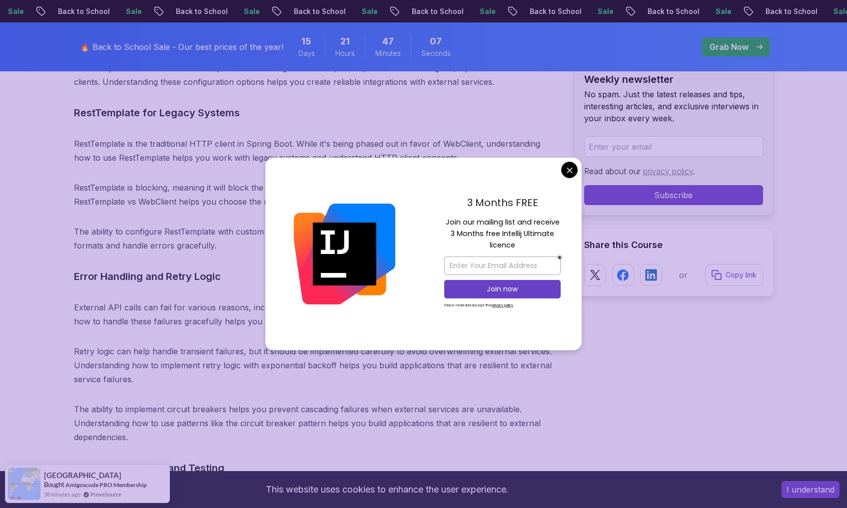
click at [558, 171] on div "3 Months FREE Join our mailing list and receive 3 Months free Intellij Ultimate…" at bounding box center [502, 254] width 158 height 193
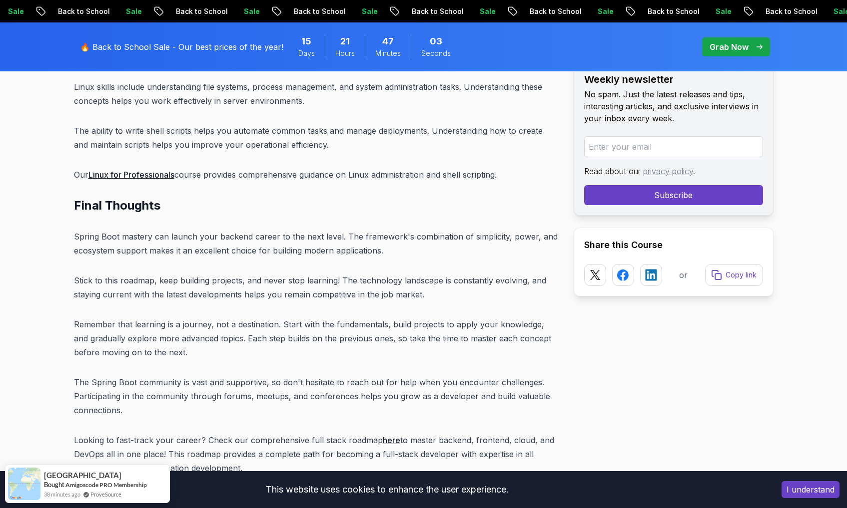
scroll to position [12828, 0]
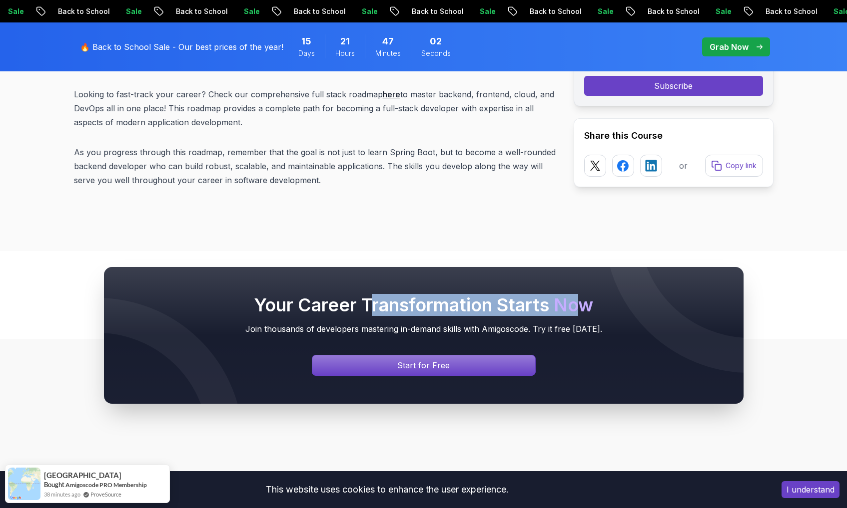
drag, startPoint x: 369, startPoint y: 221, endPoint x: 586, endPoint y: 224, distance: 217.3
click at [586, 295] on h2 "Your Career Transformation Starts Now" at bounding box center [423, 305] width 599 height 20
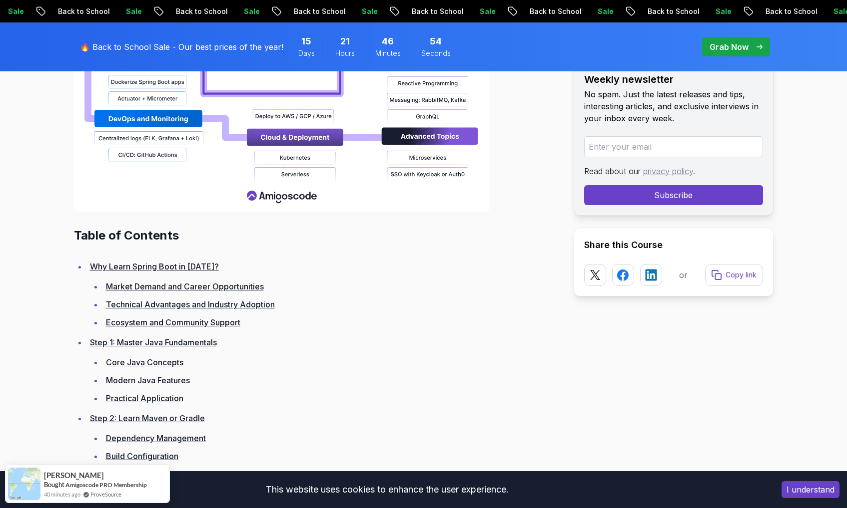
scroll to position [1162, 0]
